Goal: Task Accomplishment & Management: Manage account settings

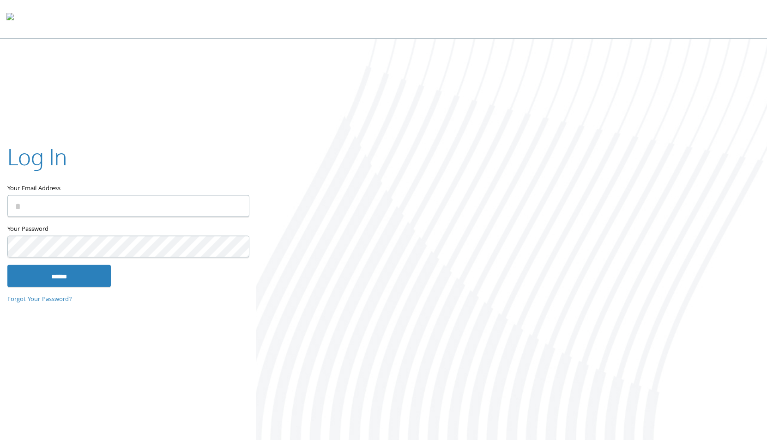
type input "**********"
click at [59, 276] on input "******" at bounding box center [58, 275] width 103 height 22
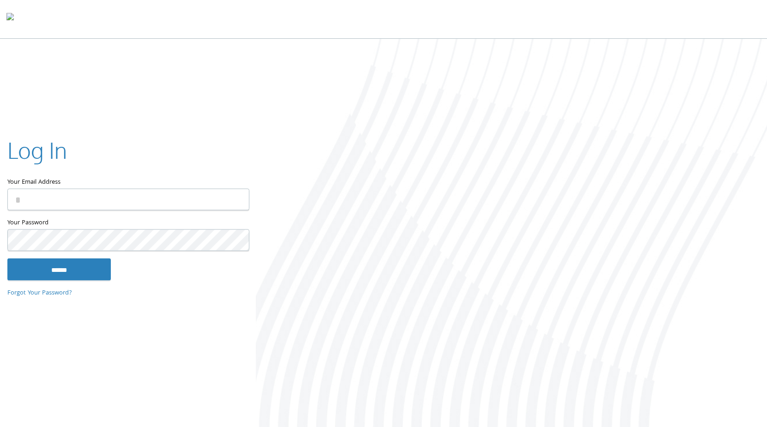
type input "**********"
click at [59, 269] on input "******" at bounding box center [58, 269] width 103 height 22
